Goal: Task Accomplishment & Management: Manage account settings

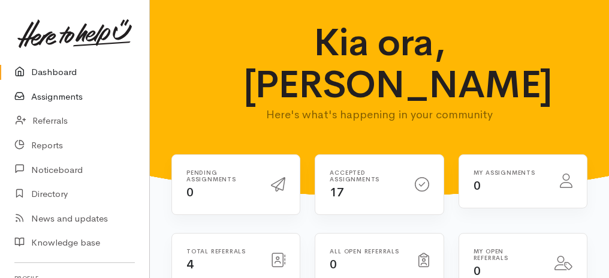
click at [64, 97] on link "Assignments" at bounding box center [74, 97] width 149 height 25
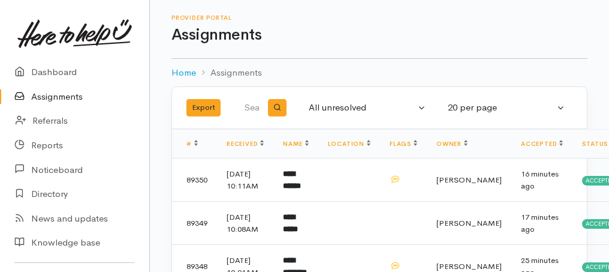
click at [58, 95] on link "Assignments" at bounding box center [74, 97] width 149 height 25
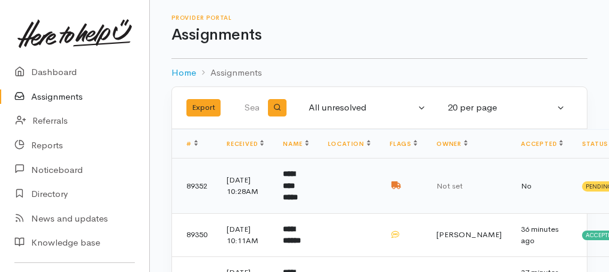
click at [290, 195] on td "**********" at bounding box center [295, 185] width 44 height 55
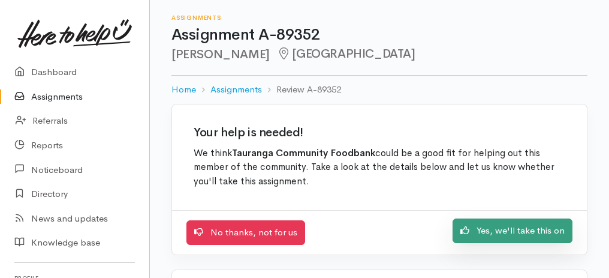
click at [511, 231] on link "Yes, we'll take this on" at bounding box center [513, 230] width 120 height 25
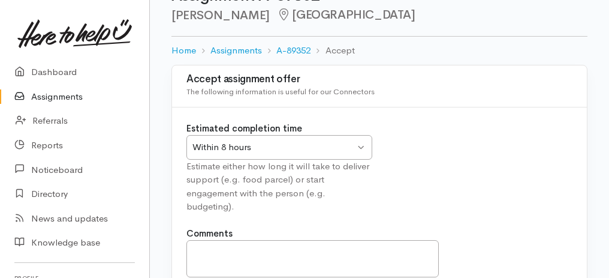
scroll to position [80, 0]
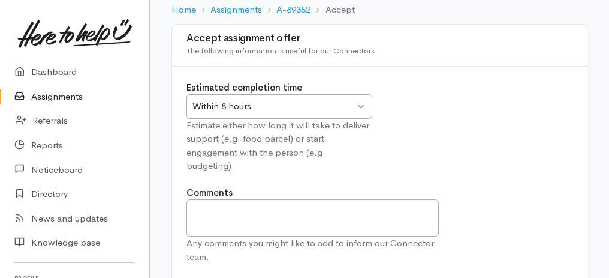
click at [364, 104] on div "Within 8 hours Within 8 hours" at bounding box center [279, 106] width 186 height 25
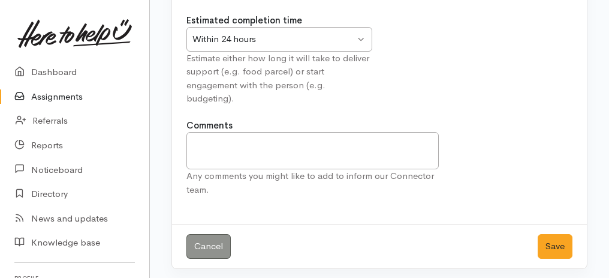
scroll to position [149, 0]
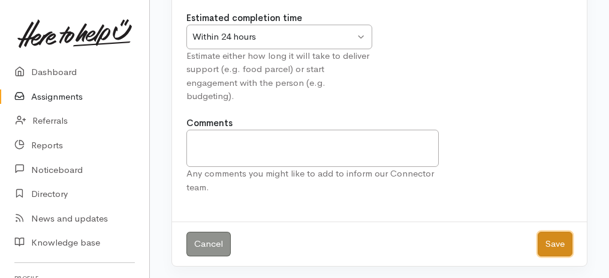
click at [546, 243] on button "Save" at bounding box center [555, 243] width 35 height 25
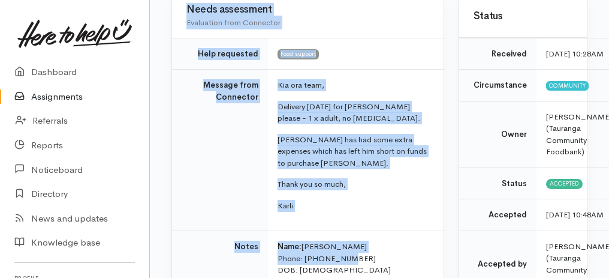
scroll to position [154, 0]
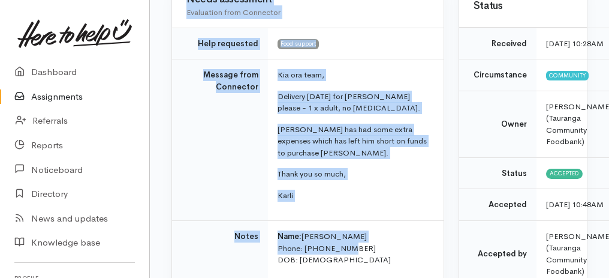
drag, startPoint x: 160, startPoint y: 50, endPoint x: 382, endPoint y: 235, distance: 289.0
copy div "89352 Darren Thompson Tauranga Options Finish assignment Decline assignment Add…"
click at [67, 92] on link "Assignments" at bounding box center [74, 97] width 149 height 25
